Goal: Use online tool/utility: Utilize a website feature to perform a specific function

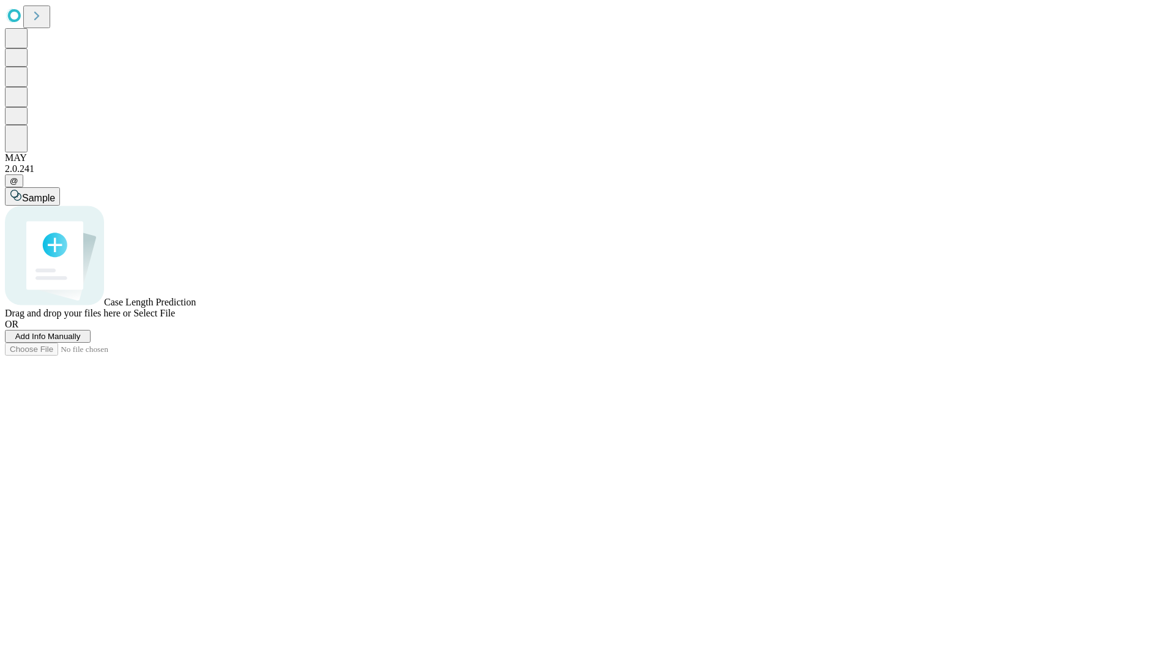
click at [81, 341] on span "Add Info Manually" at bounding box center [47, 336] width 65 height 9
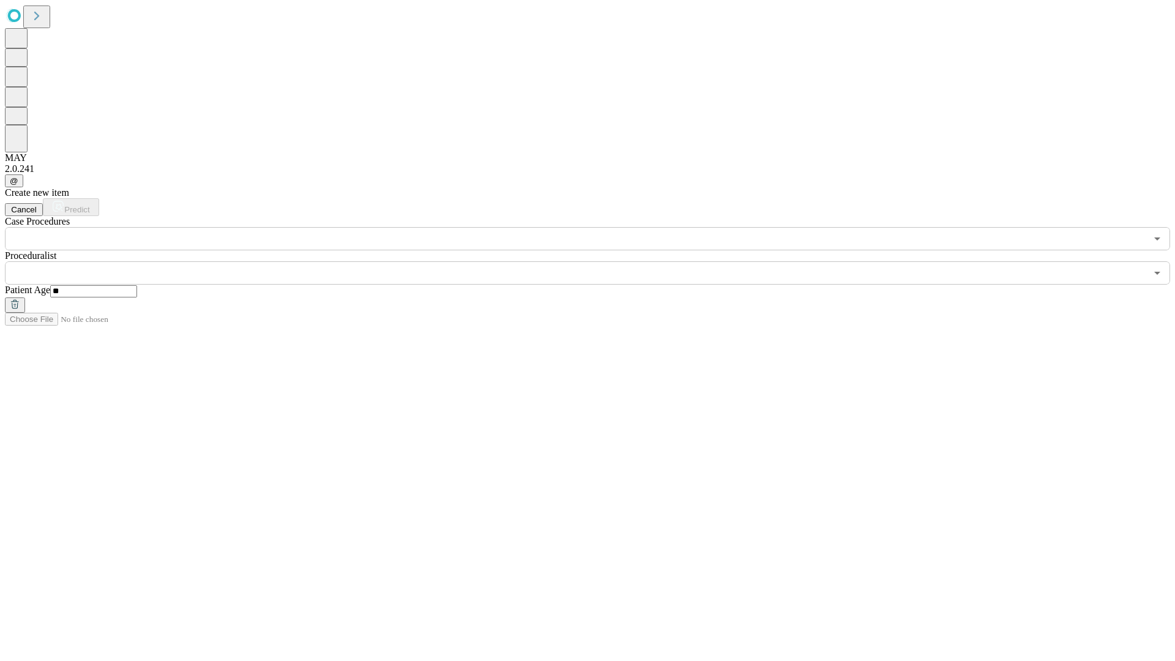
type input "**"
click at [596, 261] on input "text" at bounding box center [575, 272] width 1141 height 23
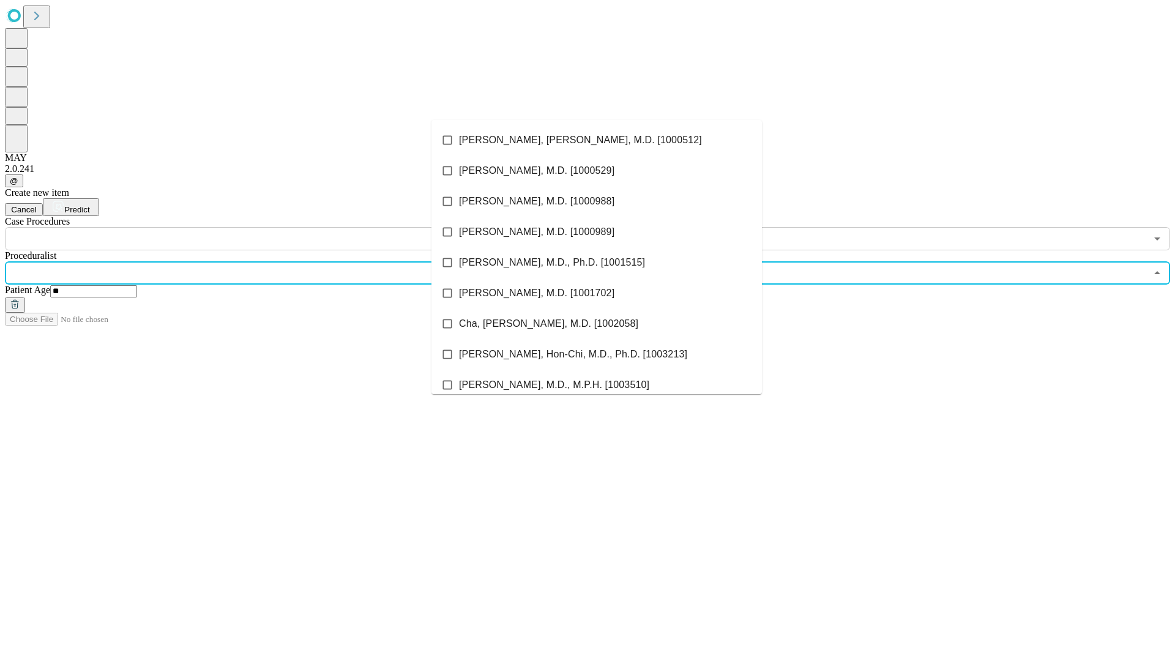
click at [597, 140] on li "[PERSON_NAME], [PERSON_NAME], M.D. [1000512]" at bounding box center [596, 140] width 330 height 31
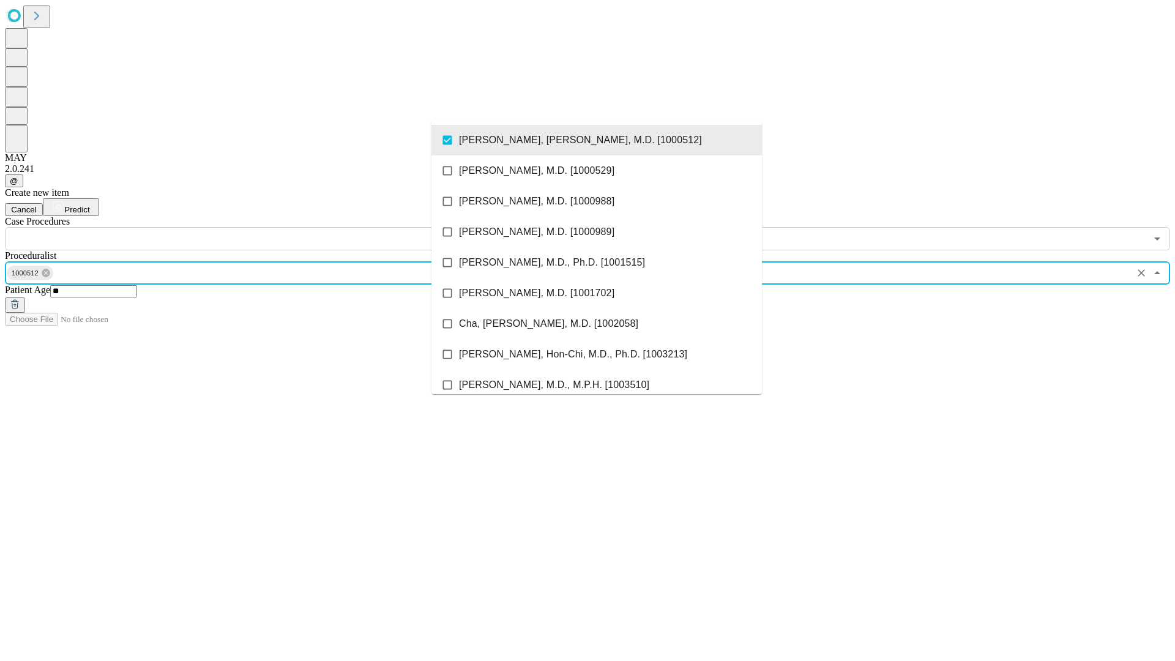
click at [257, 227] on input "text" at bounding box center [575, 238] width 1141 height 23
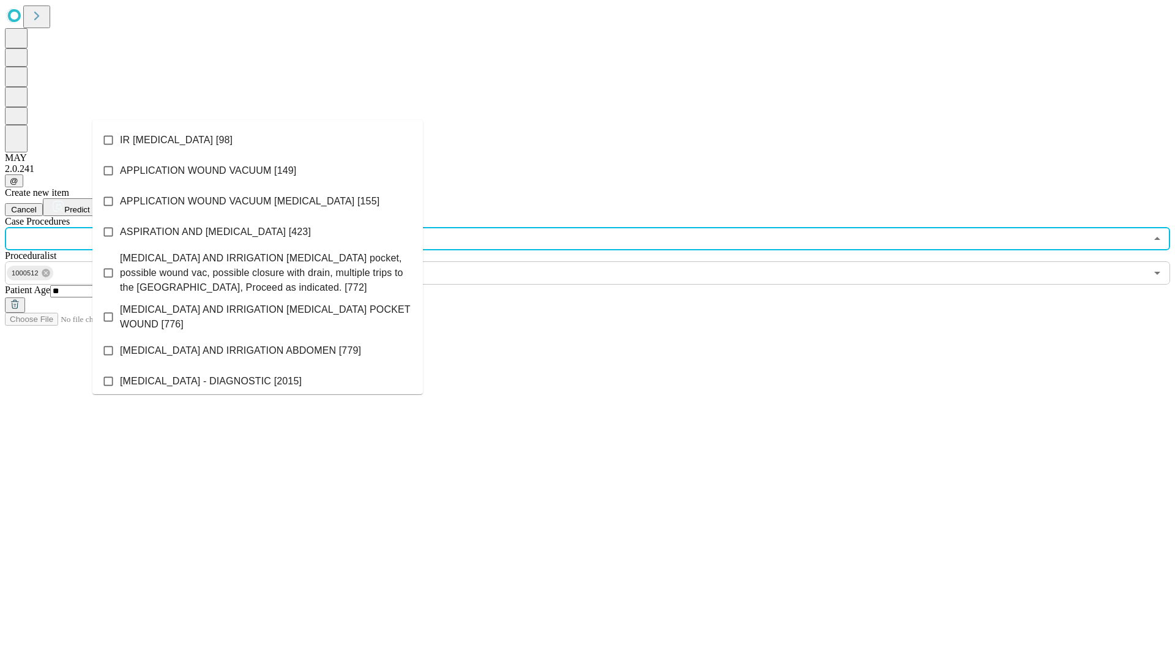
click at [258, 140] on li "IR [MEDICAL_DATA] [98]" at bounding box center [257, 140] width 330 height 31
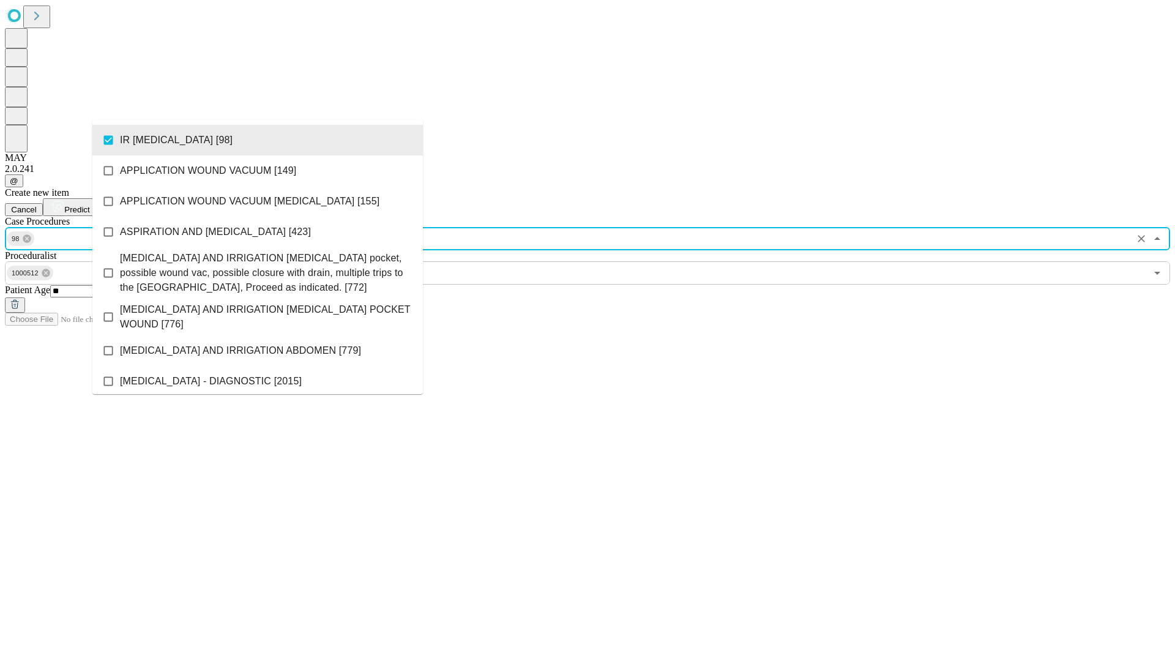
click at [89, 205] on span "Predict" at bounding box center [76, 209] width 25 height 9
